Goal: Task Accomplishment & Management: Manage account settings

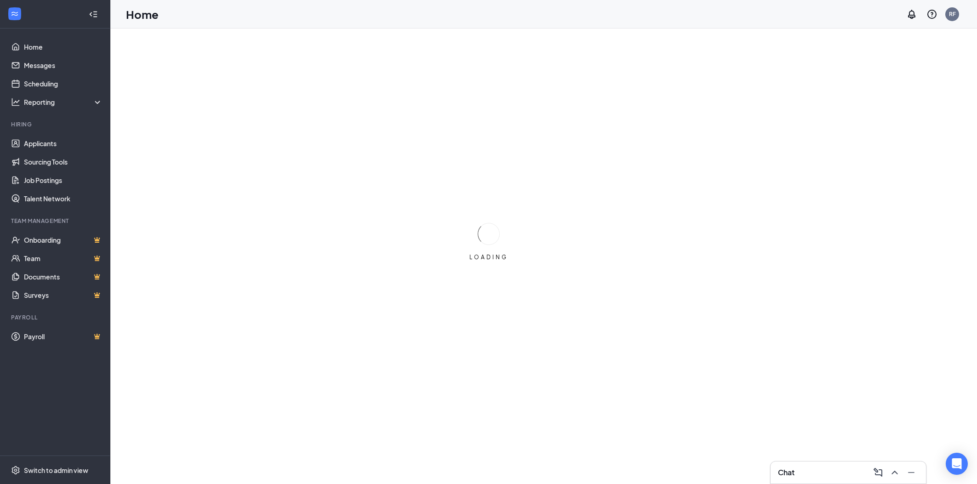
drag, startPoint x: 485, startPoint y: 251, endPoint x: 467, endPoint y: 181, distance: 72.0
click at [466, 180] on div "LOADING" at bounding box center [488, 242] width 977 height 484
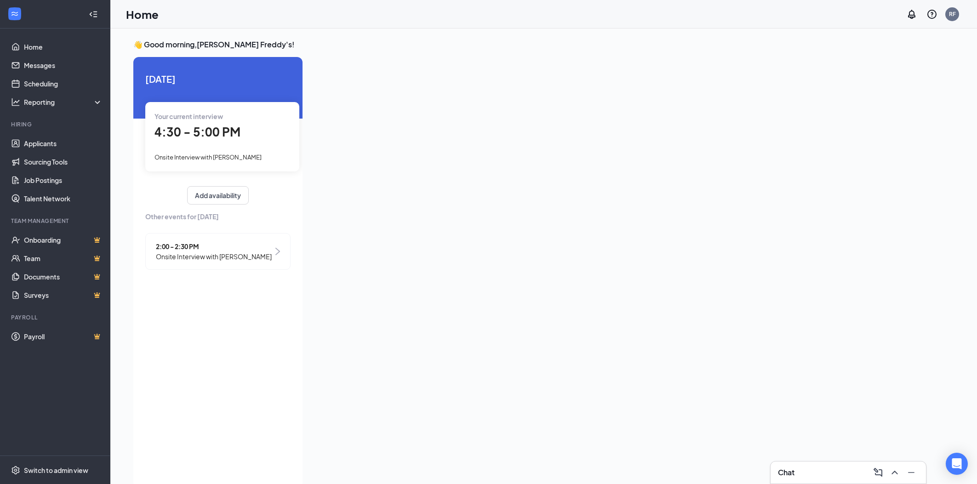
click at [262, 149] on div "Your current interview 4:30 - 5:00 PM Onsite Interview with [PERSON_NAME]" at bounding box center [222, 136] width 154 height 69
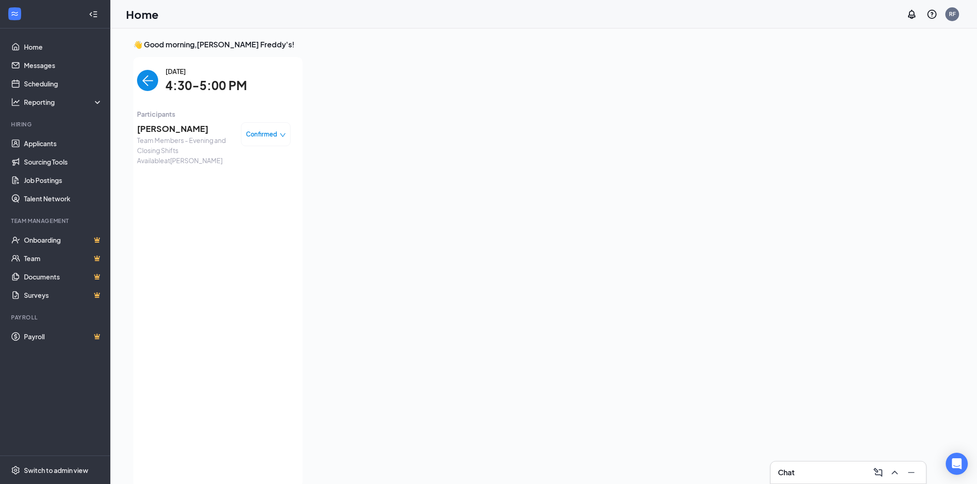
scroll to position [3, 0]
click at [275, 130] on span "Confirmed" at bounding box center [261, 130] width 31 height 9
click at [192, 133] on span "Team Members - Evening and Closing Shifts Available at [GEOGRAPHIC_DATA]" at bounding box center [185, 147] width 97 height 30
click at [187, 125] on span "[PERSON_NAME]" at bounding box center [185, 125] width 97 height 13
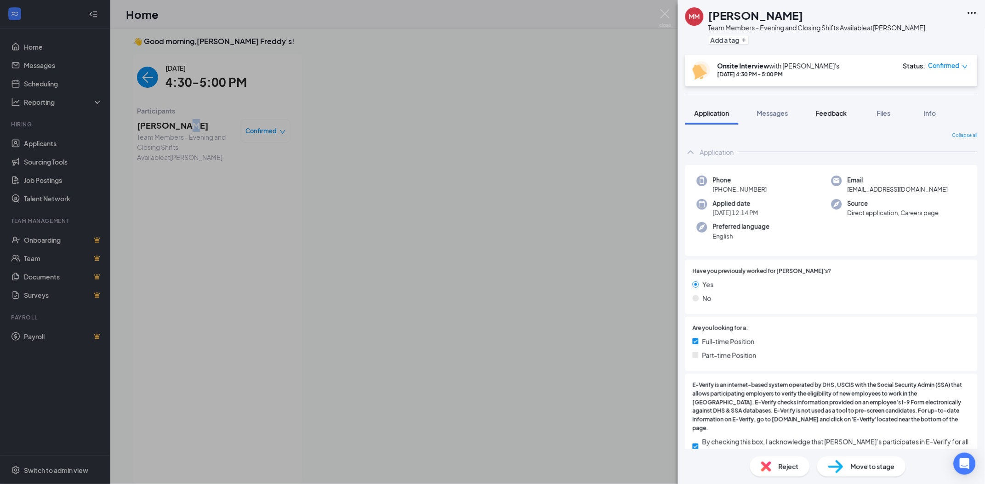
click at [839, 112] on span "Feedback" at bounding box center [831, 113] width 31 height 8
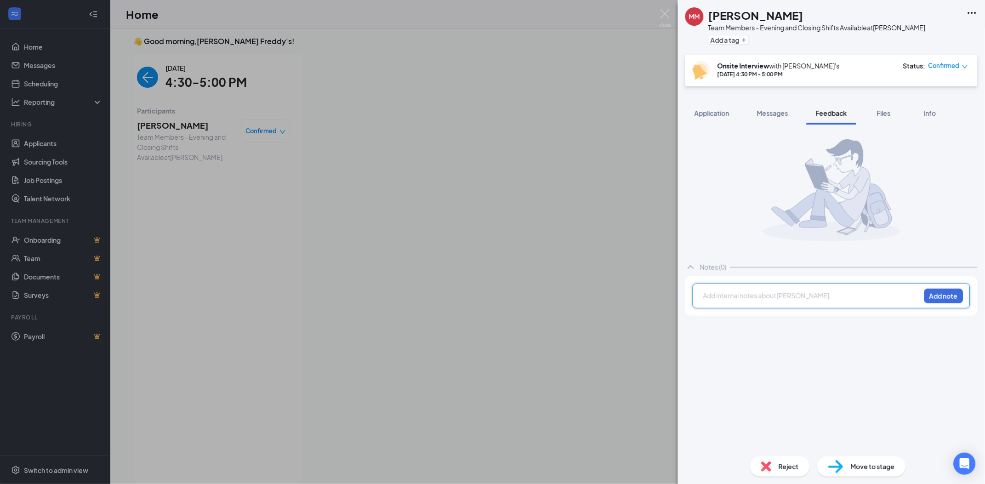
click at [827, 299] on div at bounding box center [812, 296] width 217 height 10
click at [945, 292] on button "Add note" at bounding box center [944, 296] width 39 height 15
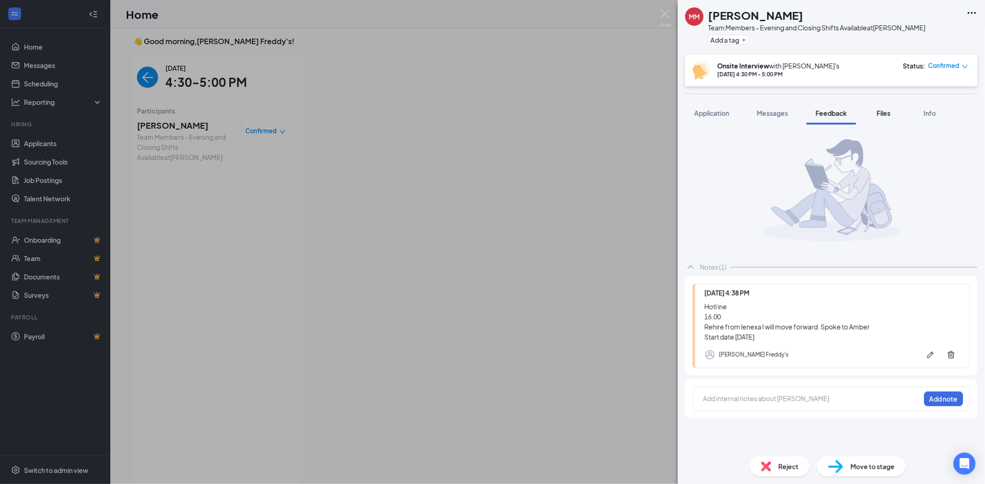
click at [885, 109] on span "Files" at bounding box center [884, 113] width 14 height 8
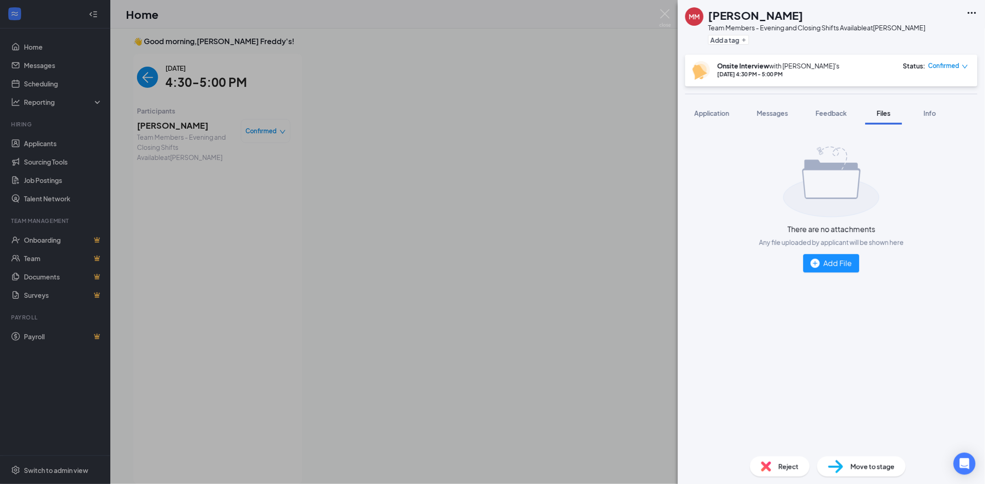
drag, startPoint x: 748, startPoint y: 194, endPoint x: 749, endPoint y: 186, distance: 8.3
click at [749, 186] on div "There are no attachments Any file uploaded by applicant will be shown here Add …" at bounding box center [831, 209] width 292 height 155
drag, startPoint x: 749, startPoint y: 186, endPoint x: 391, endPoint y: 418, distance: 427.2
click at [391, 418] on div "MM [PERSON_NAME] Team Members - Evening and Closing Shifts Available at [PERSON…" at bounding box center [492, 242] width 985 height 484
click at [827, 263] on div "Add File" at bounding box center [831, 262] width 41 height 11
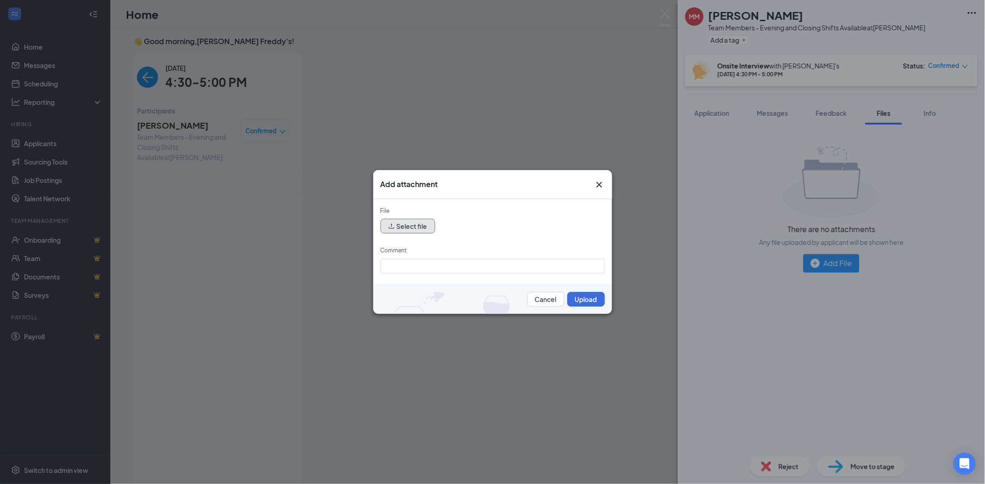
click at [428, 231] on button "Select file" at bounding box center [408, 226] width 55 height 15
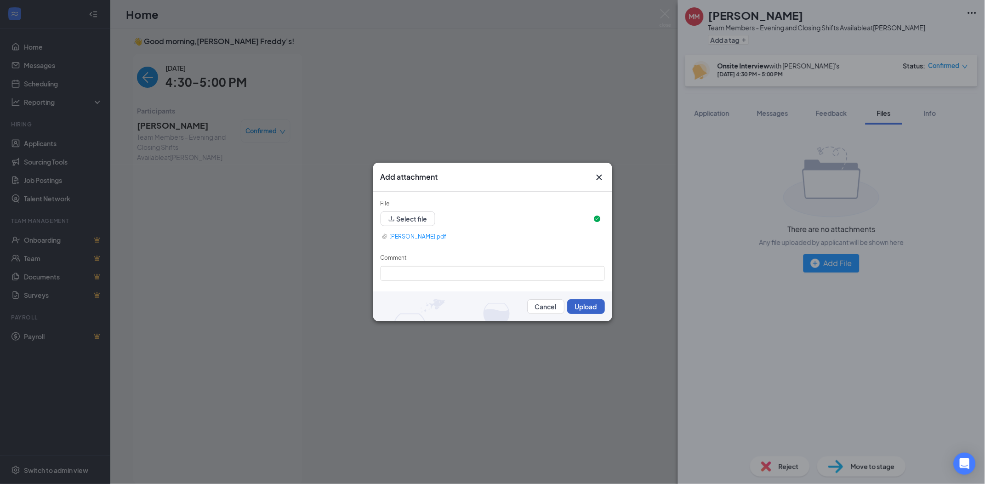
click at [572, 303] on button "Upload" at bounding box center [586, 306] width 38 height 15
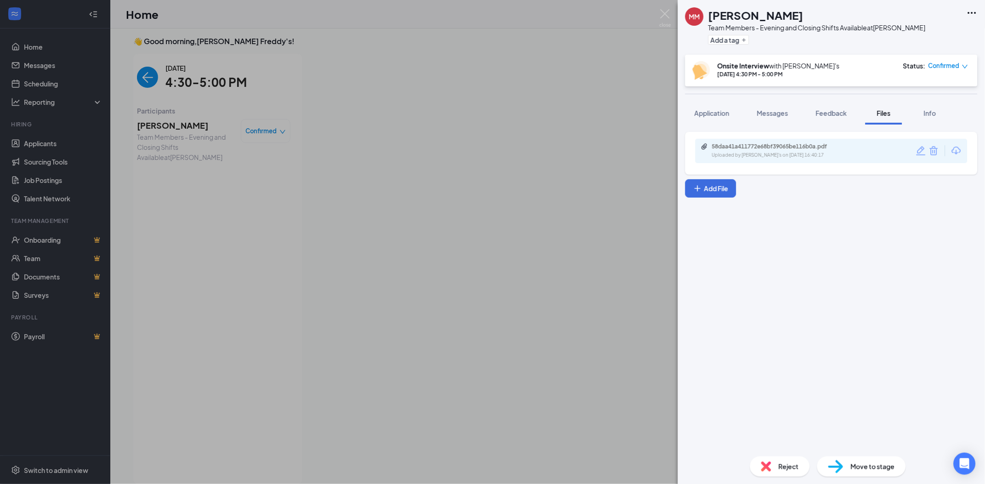
drag, startPoint x: 843, startPoint y: 453, endPoint x: 901, endPoint y: 412, distance: 70.8
click at [901, 412] on div "58daa41a411772e68bf39065be116b0a.pdf Uploaded by [PERSON_NAME]'s on [DATE] 16:4…" at bounding box center [831, 287] width 307 height 325
click at [880, 466] on span "Move to stage" at bounding box center [873, 467] width 44 height 10
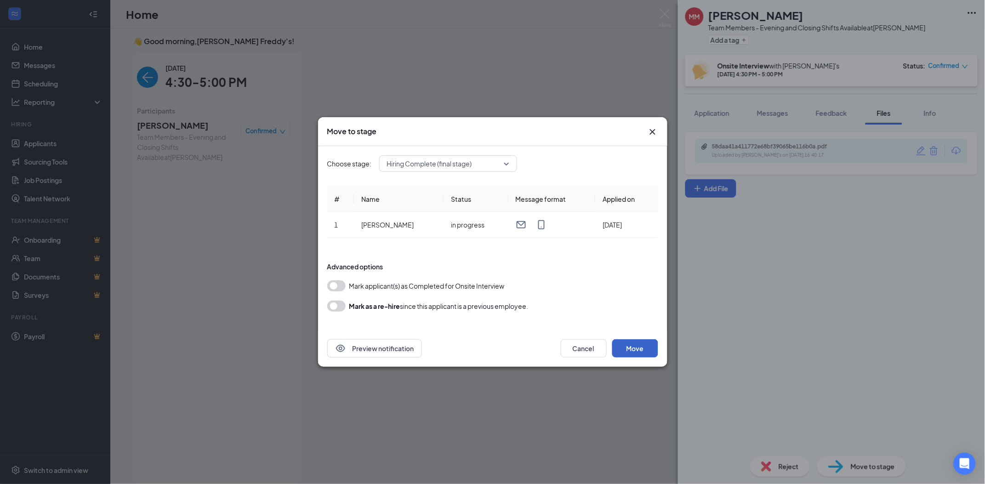
click at [634, 349] on button "Move" at bounding box center [635, 348] width 46 height 18
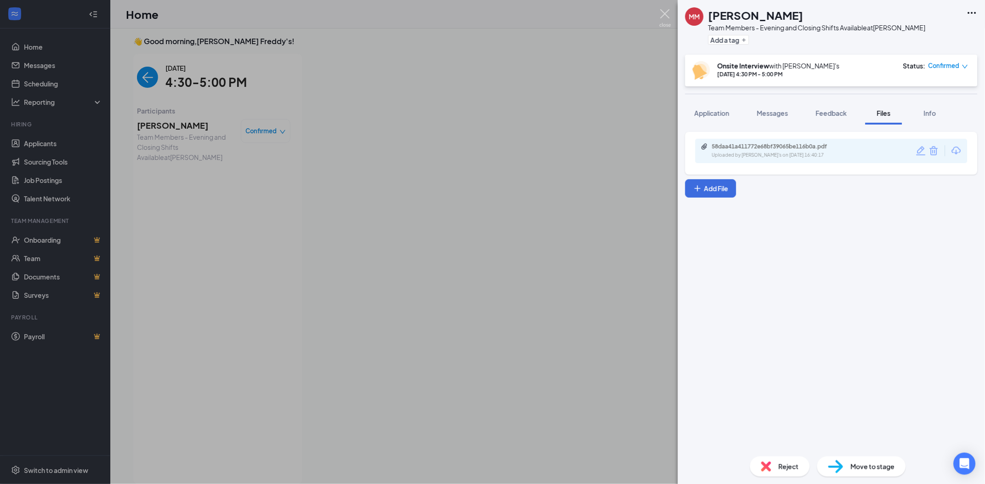
click at [667, 17] on img at bounding box center [665, 18] width 11 height 18
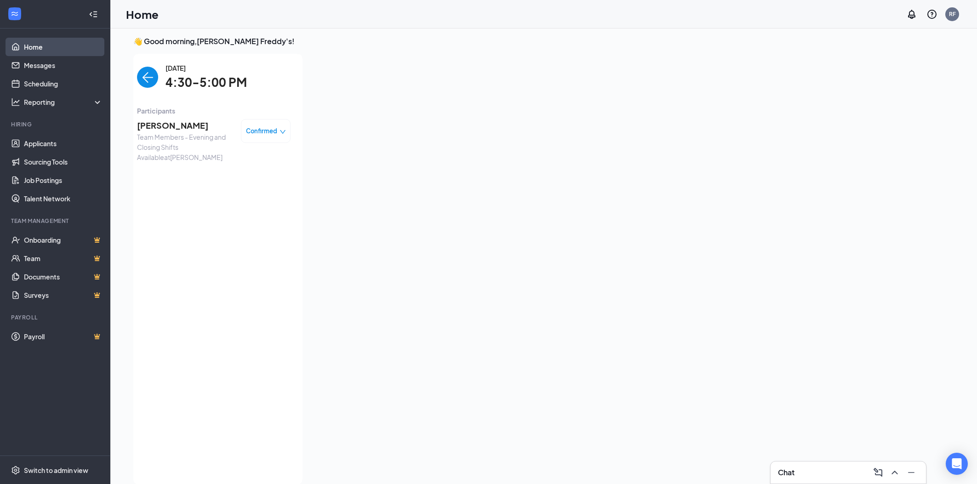
click at [46, 50] on link "Home" at bounding box center [63, 47] width 79 height 18
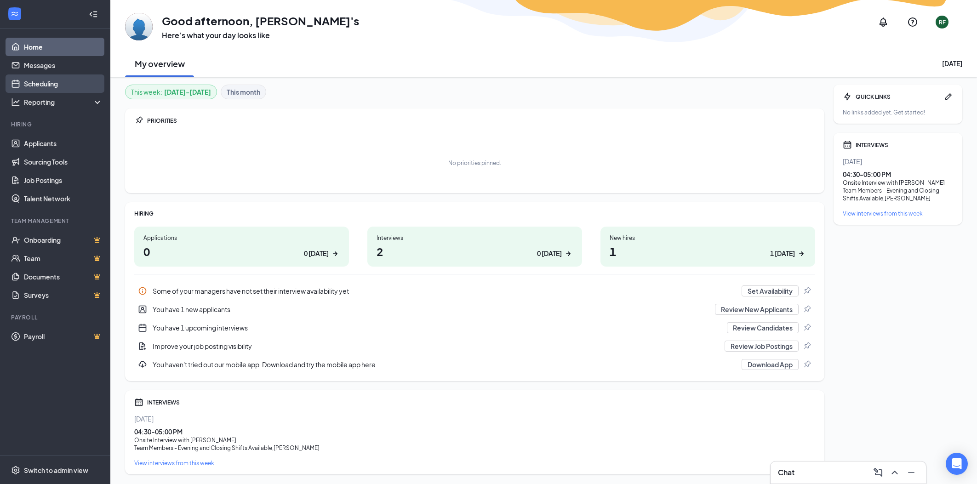
click at [56, 80] on link "Scheduling" at bounding box center [63, 83] width 79 height 18
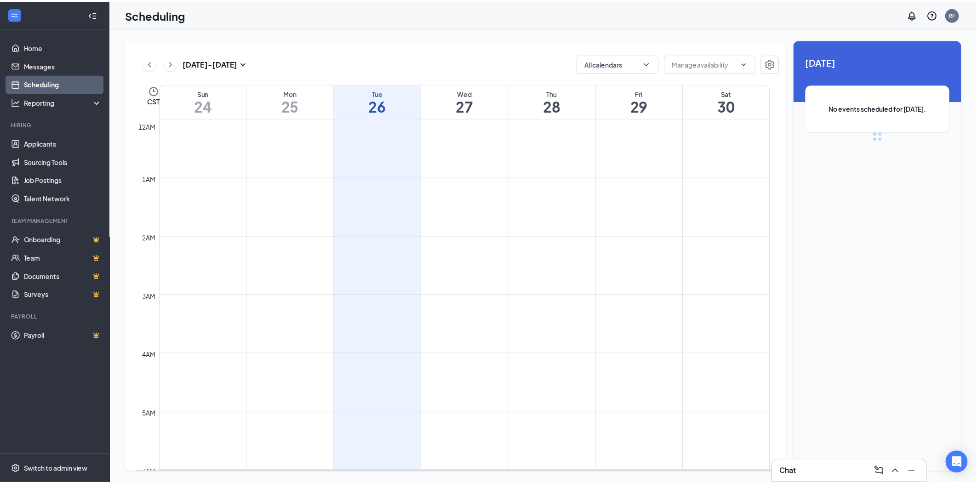
scroll to position [452, 0]
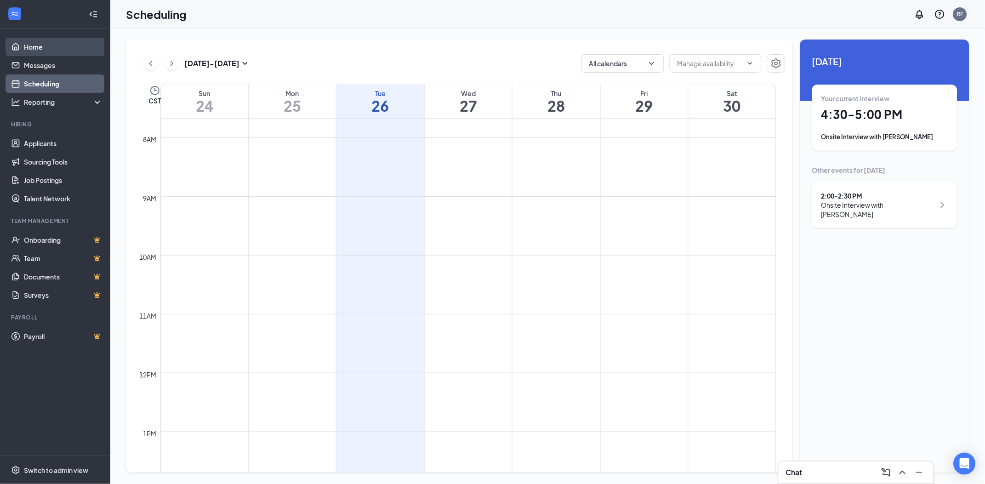
click at [51, 45] on link "Home" at bounding box center [63, 47] width 79 height 18
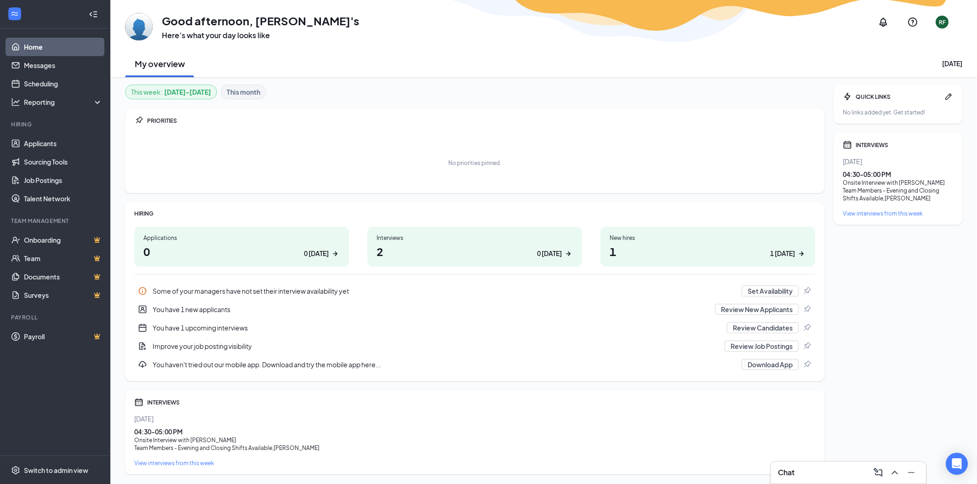
click at [23, 13] on div at bounding box center [55, 14] width 110 height 29
click at [16, 15] on icon "WorkstreamLogo" at bounding box center [14, 13] width 9 height 9
click at [46, 148] on link "Applicants" at bounding box center [63, 143] width 79 height 18
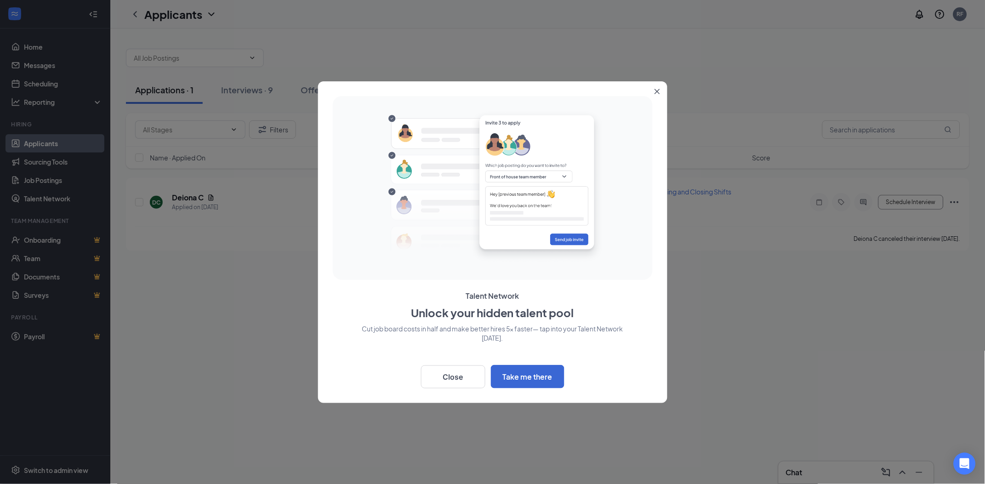
click at [657, 97] on button "Close" at bounding box center [659, 89] width 17 height 17
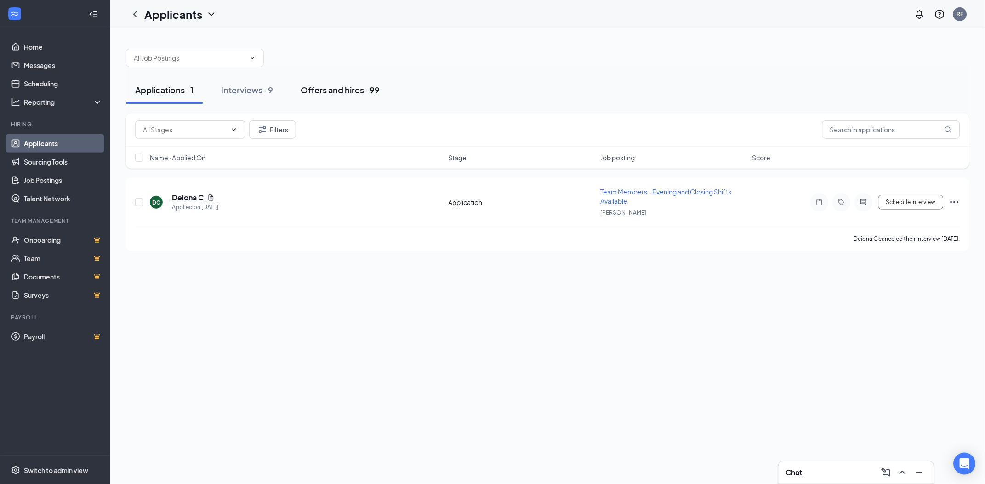
click at [316, 89] on div "Offers and hires · 99" at bounding box center [340, 89] width 79 height 11
